Goal: Task Accomplishment & Management: Manage account settings

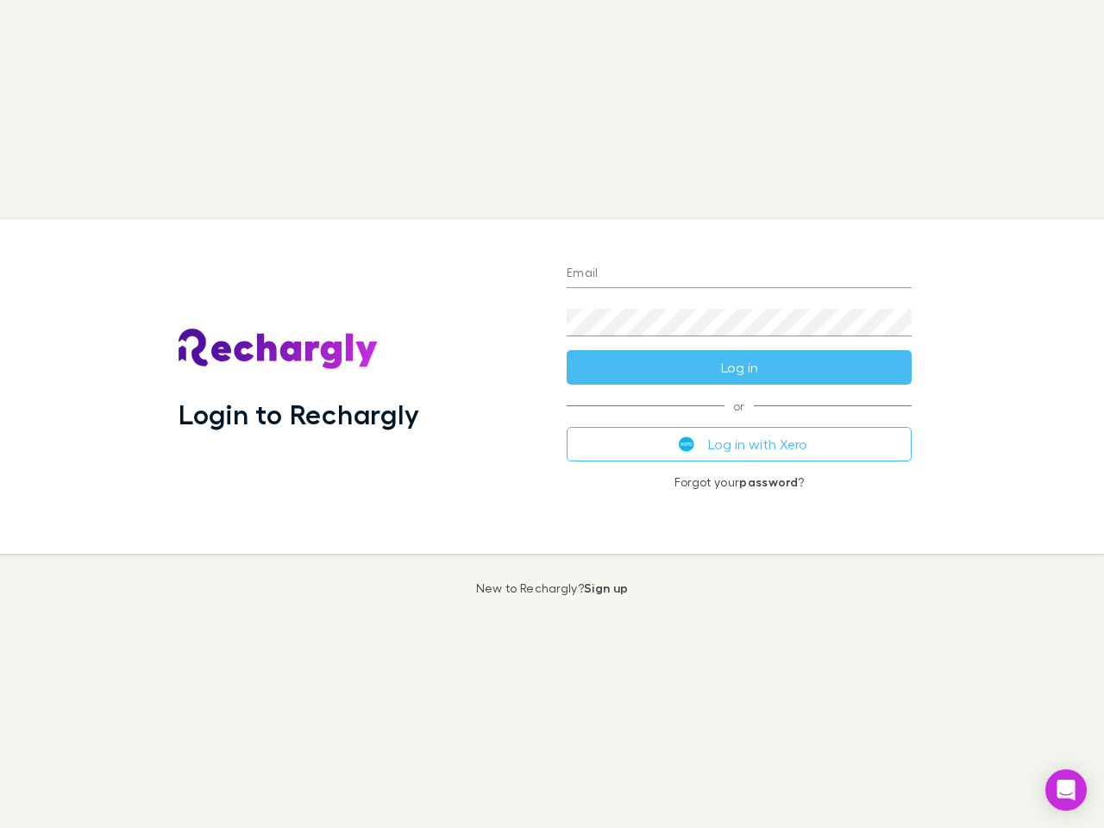
click at [552, 414] on div "Login to Rechargly" at bounding box center [359, 386] width 388 height 335
click at [739, 274] on input "Email" at bounding box center [739, 274] width 345 height 28
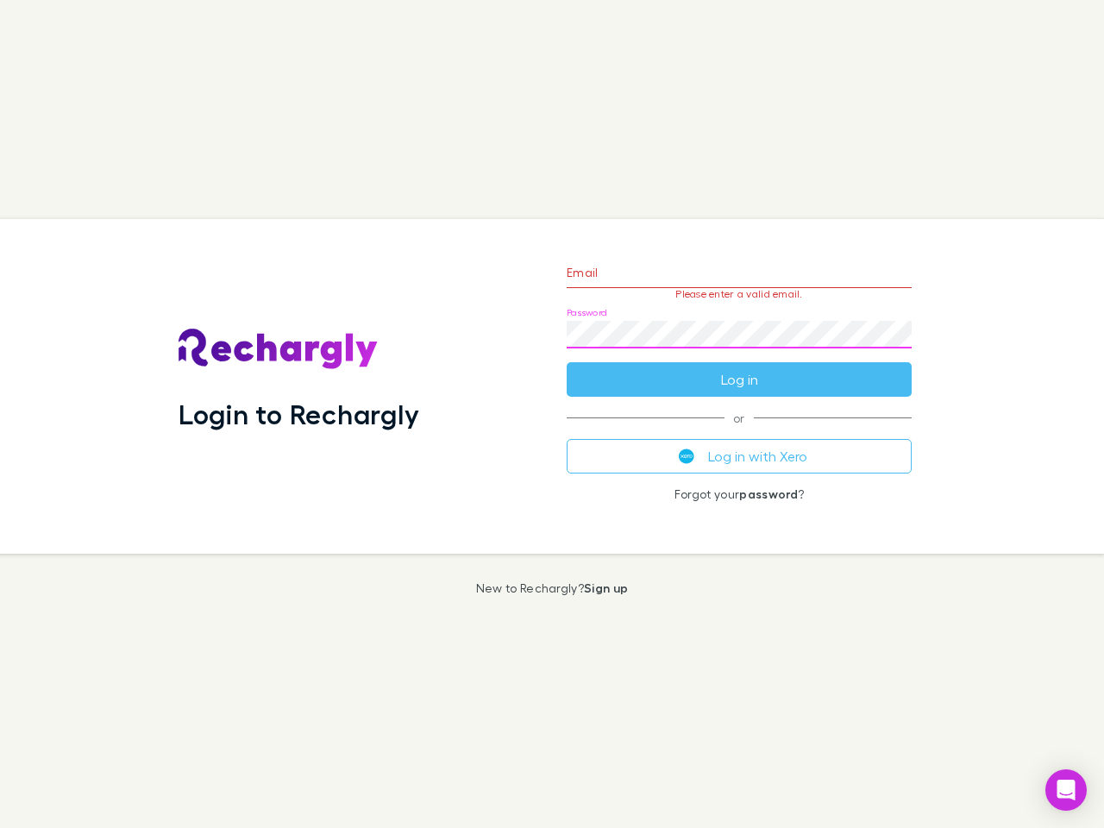
click at [739, 367] on form "Email Please enter a valid email. Password Log in" at bounding box center [739, 322] width 345 height 150
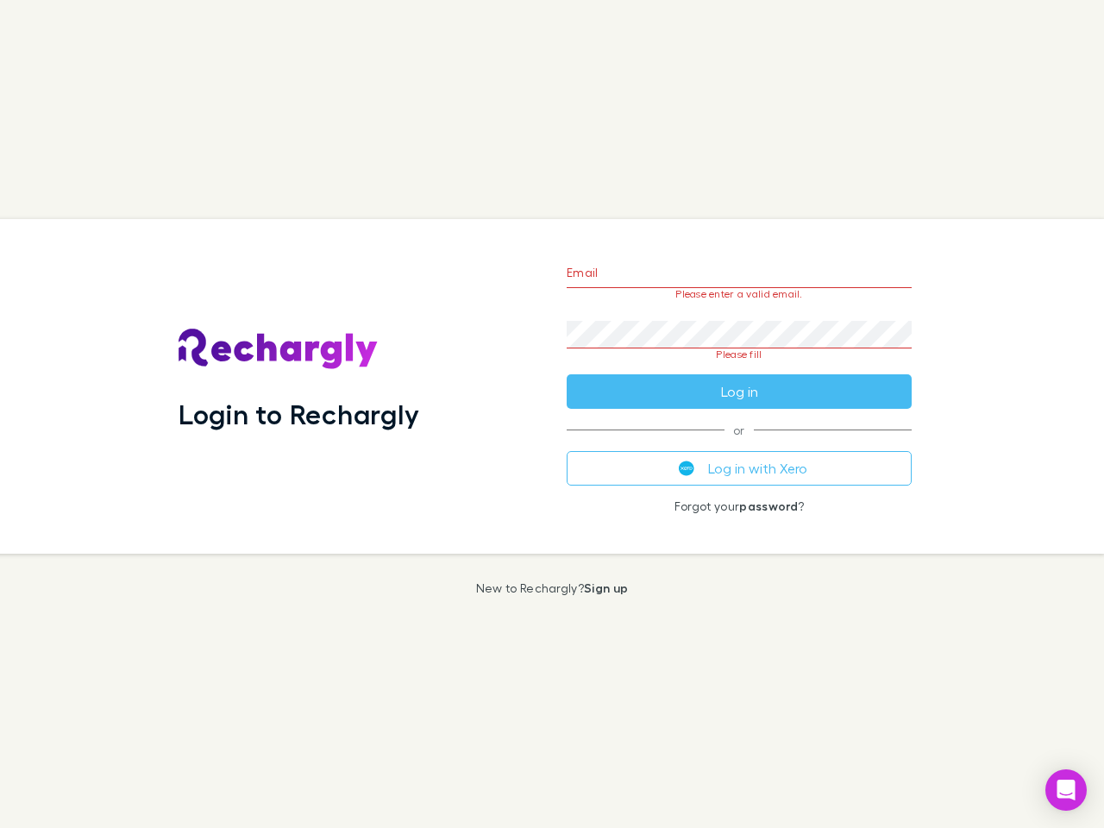
click at [739, 444] on div "Email Please enter a valid email. Password Please fill Log in or Log in with Xe…" at bounding box center [739, 386] width 373 height 335
click at [1066, 790] on icon "Open Intercom Messenger" at bounding box center [1066, 790] width 18 height 21
